Goal: Task Accomplishment & Management: Use online tool/utility

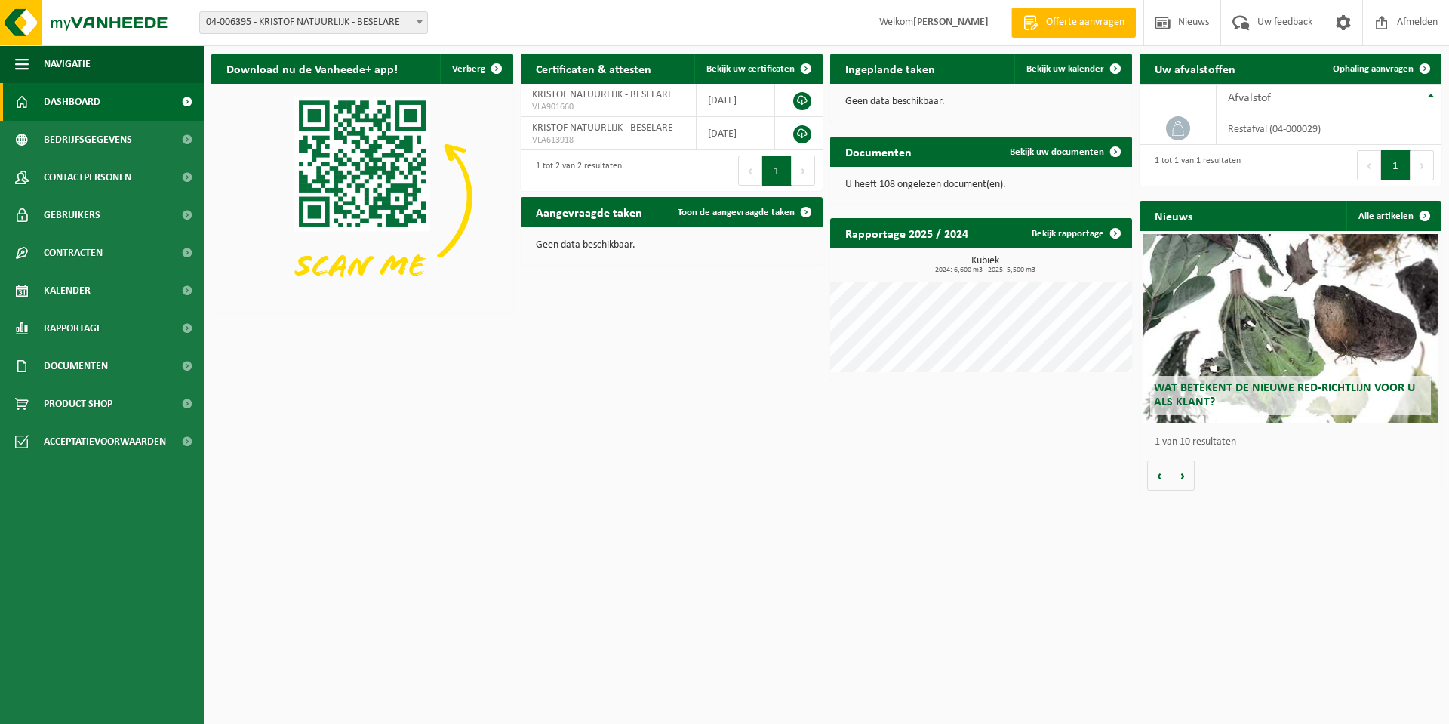
click at [70, 107] on span "Dashboard" at bounding box center [72, 102] width 57 height 38
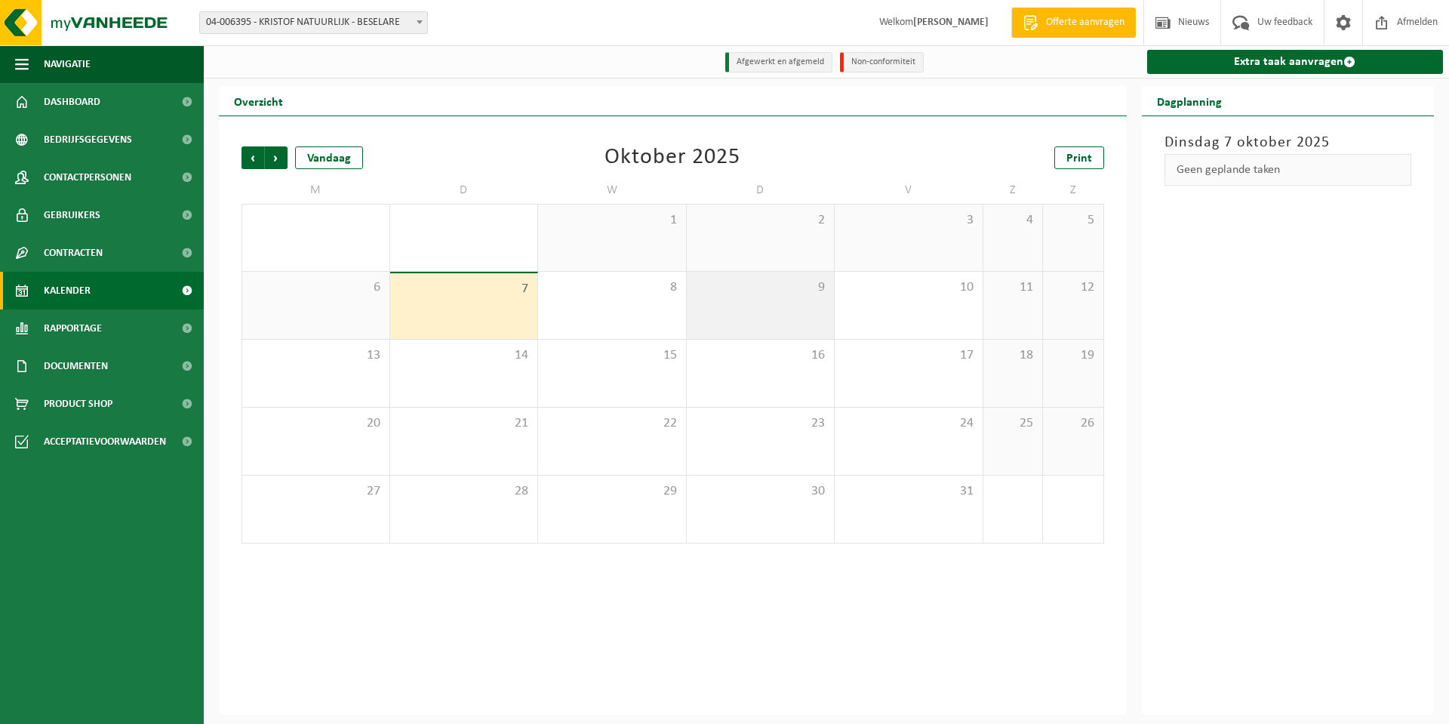
click at [698, 309] on div "9" at bounding box center [761, 305] width 148 height 67
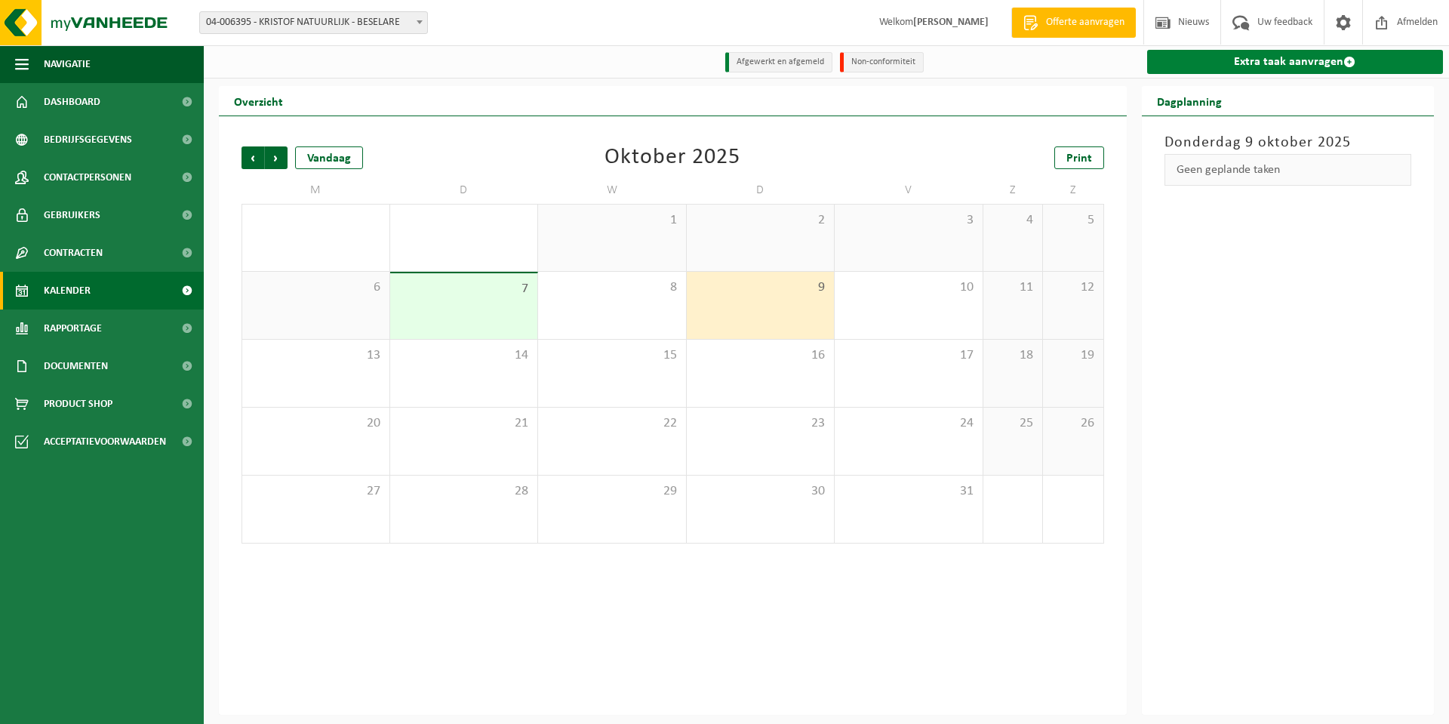
click at [1241, 60] on link "Extra taak aanvragen" at bounding box center [1295, 62] width 297 height 24
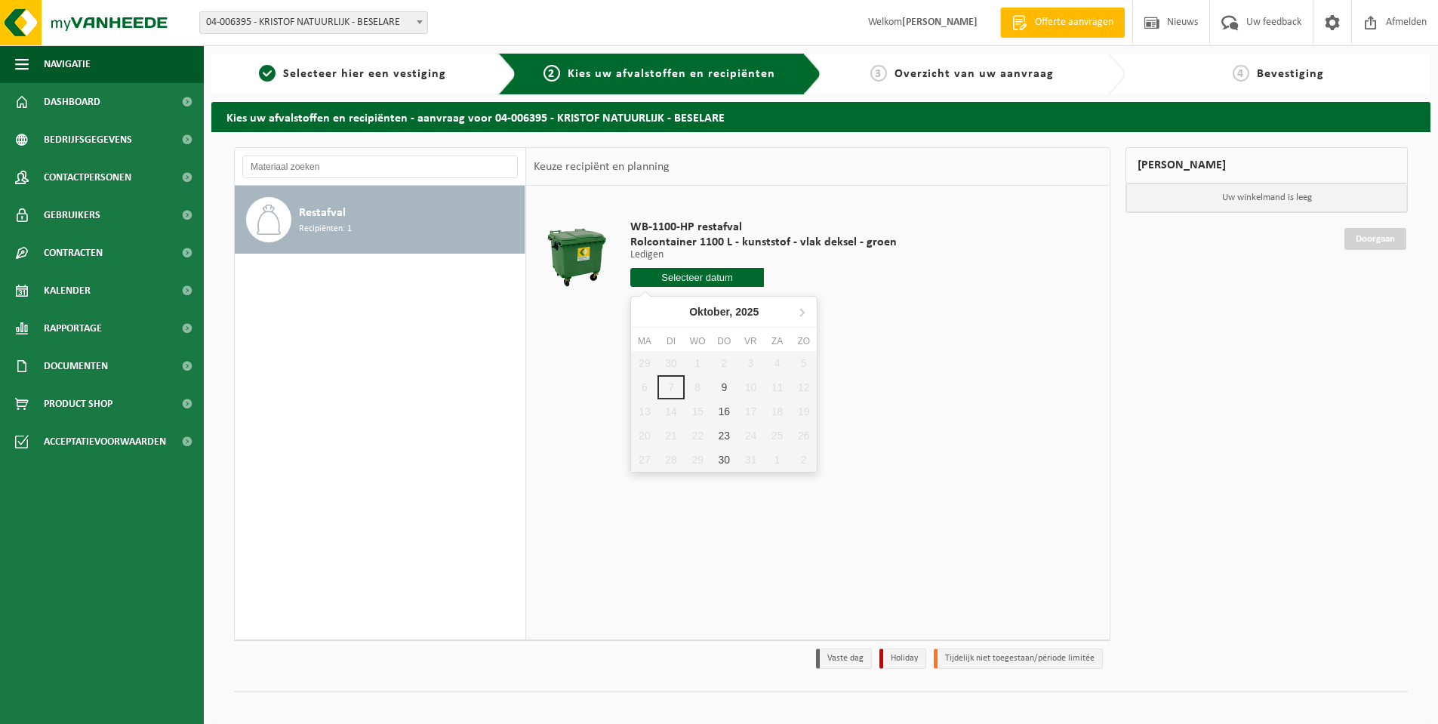
click at [706, 275] on input "text" at bounding box center [697, 277] width 134 height 19
click at [719, 385] on div "9" at bounding box center [724, 387] width 26 height 24
type input "Van 2025-10-09"
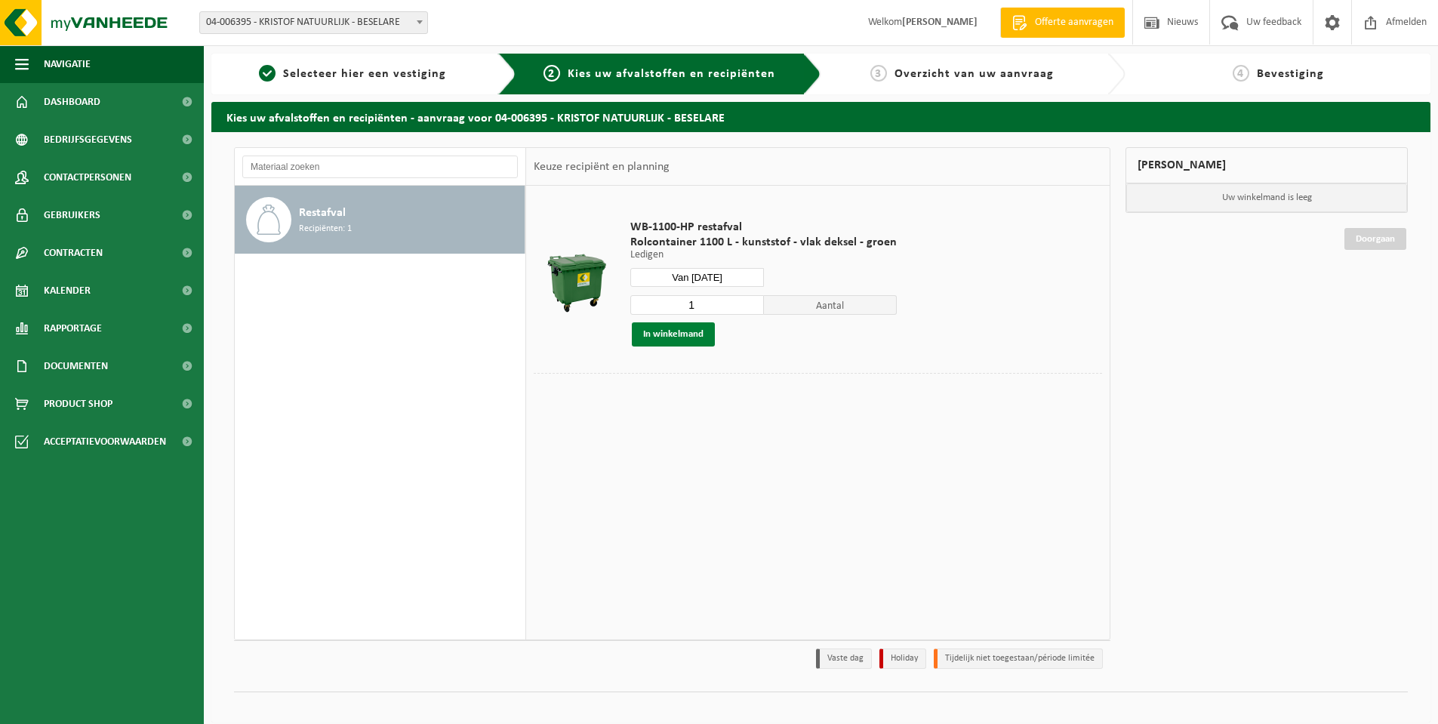
click at [663, 332] on button "In winkelmand" at bounding box center [673, 334] width 83 height 24
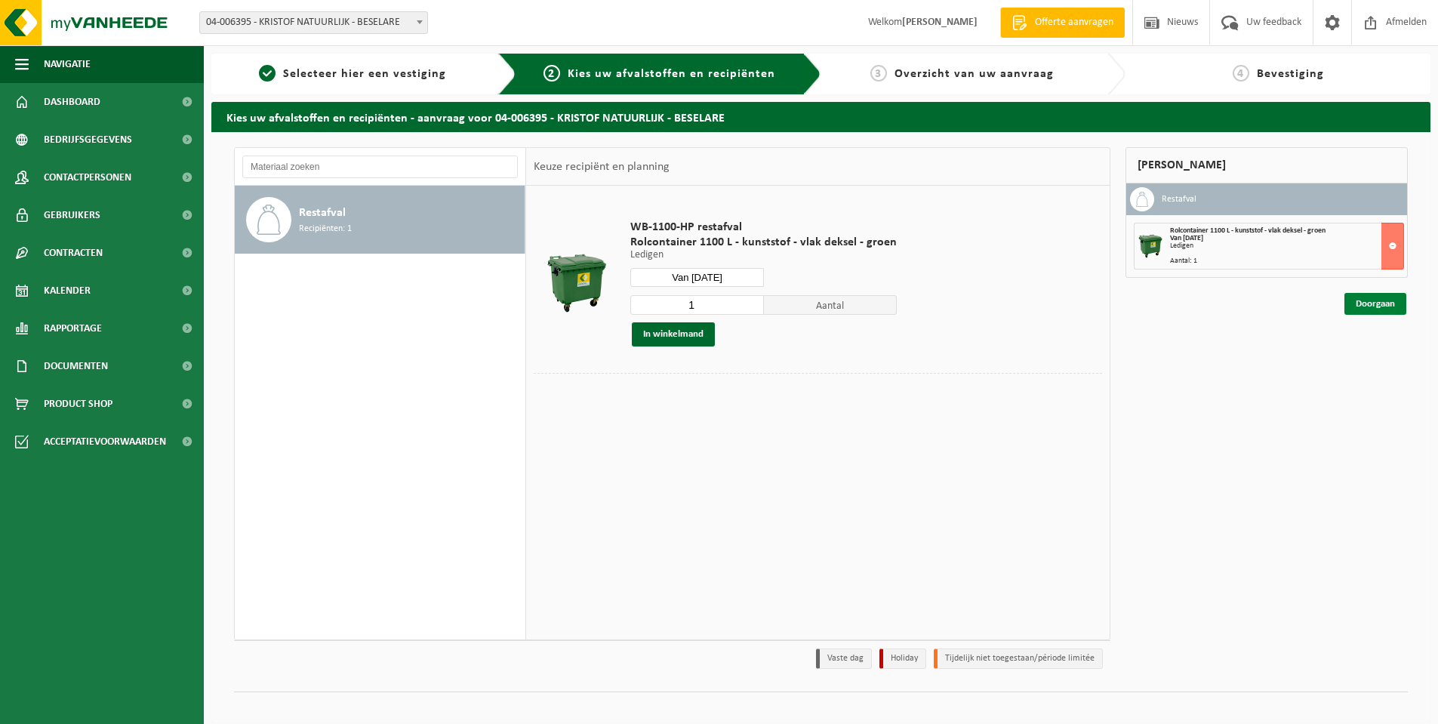
click at [1361, 300] on link "Doorgaan" at bounding box center [1375, 304] width 62 height 22
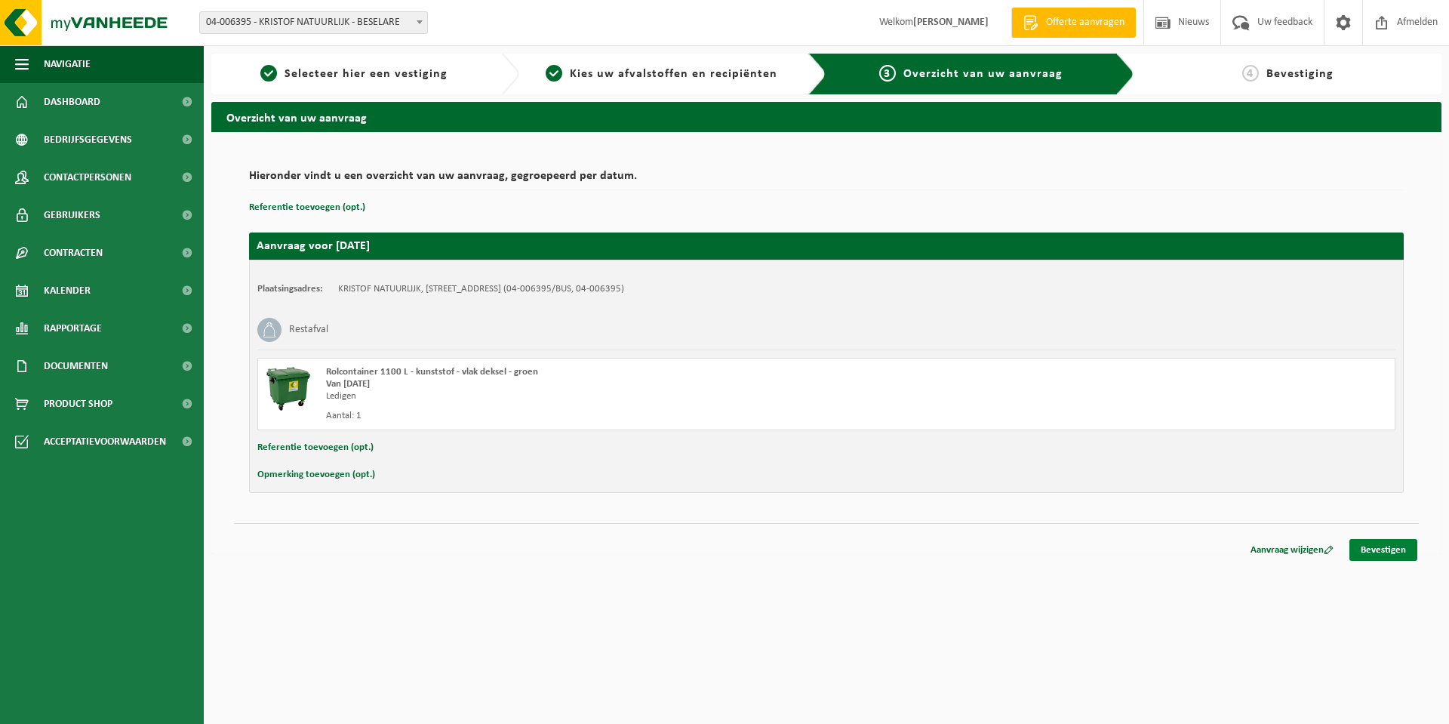
click at [1383, 545] on link "Bevestigen" at bounding box center [1383, 550] width 68 height 22
